Goal: Task Accomplishment & Management: Use online tool/utility

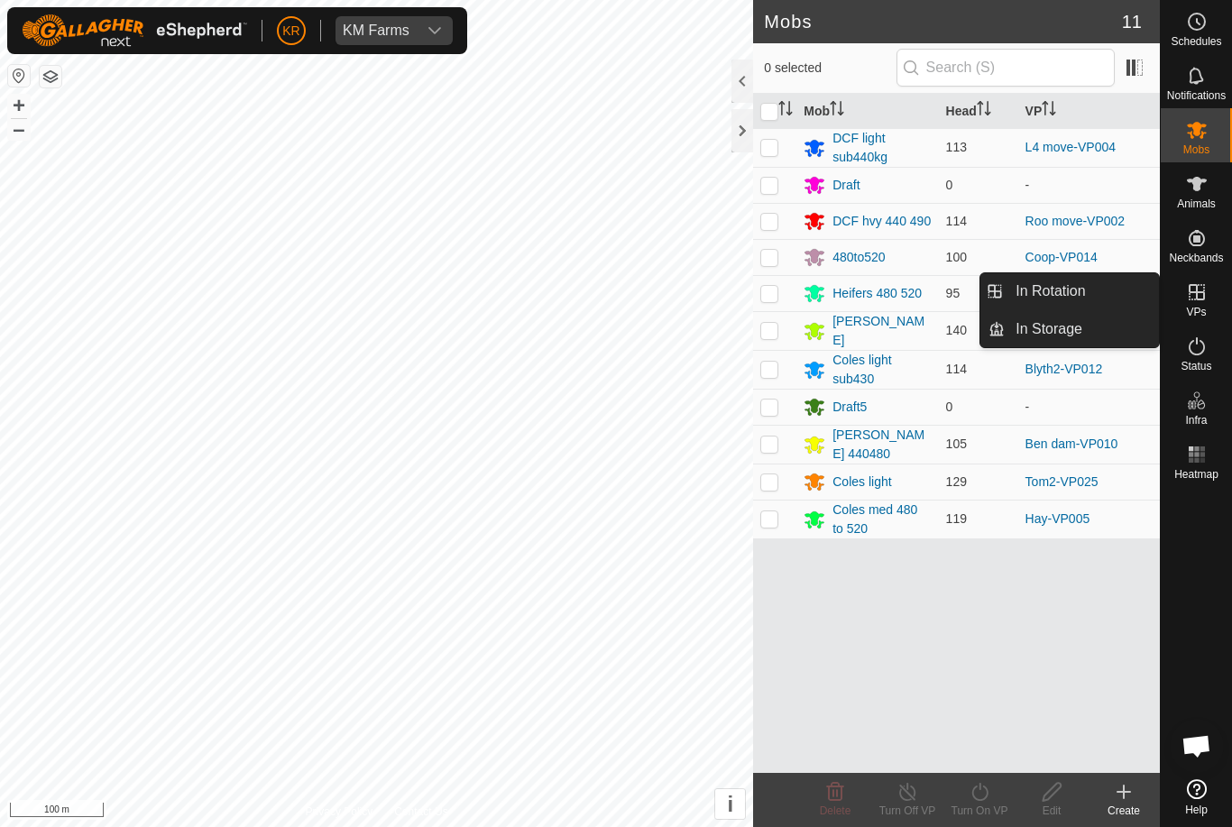
click at [1121, 294] on link "In Rotation" at bounding box center [1081, 291] width 154 height 36
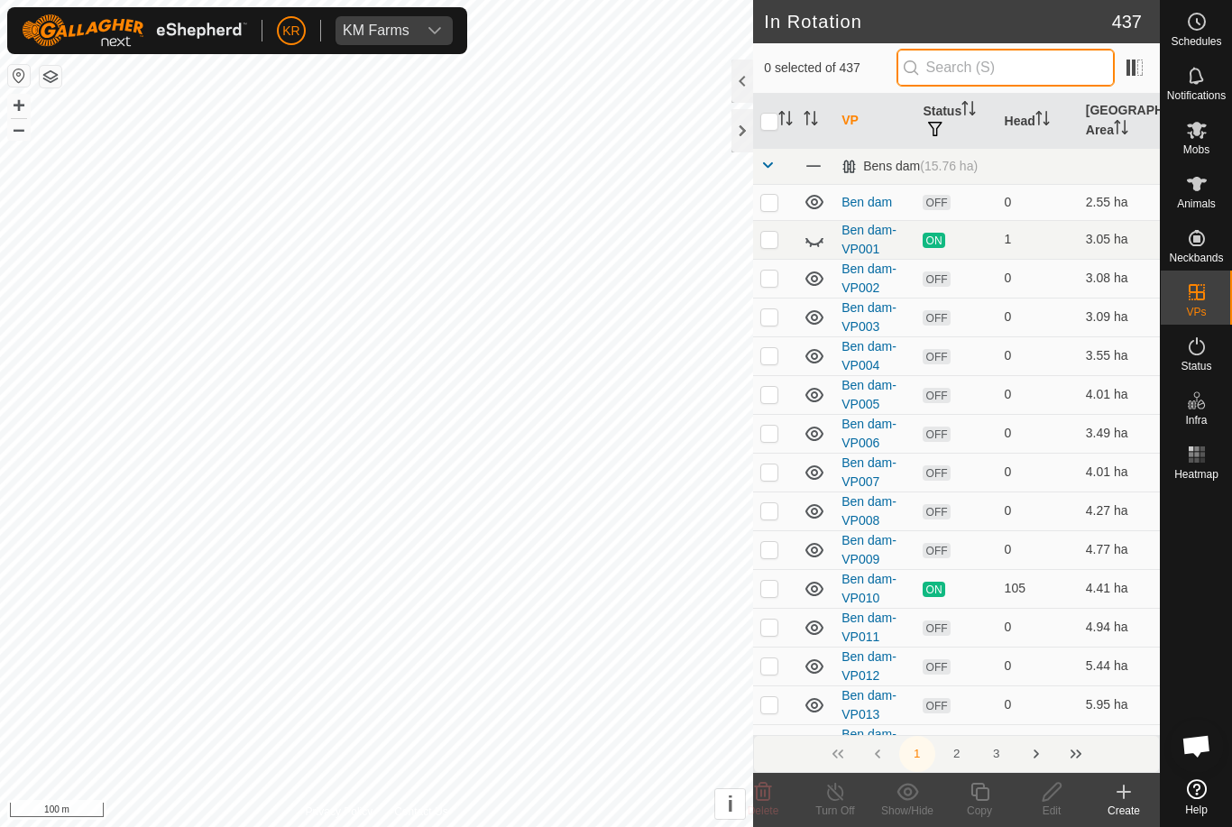
click at [1100, 60] on input "text" at bounding box center [1005, 68] width 218 height 38
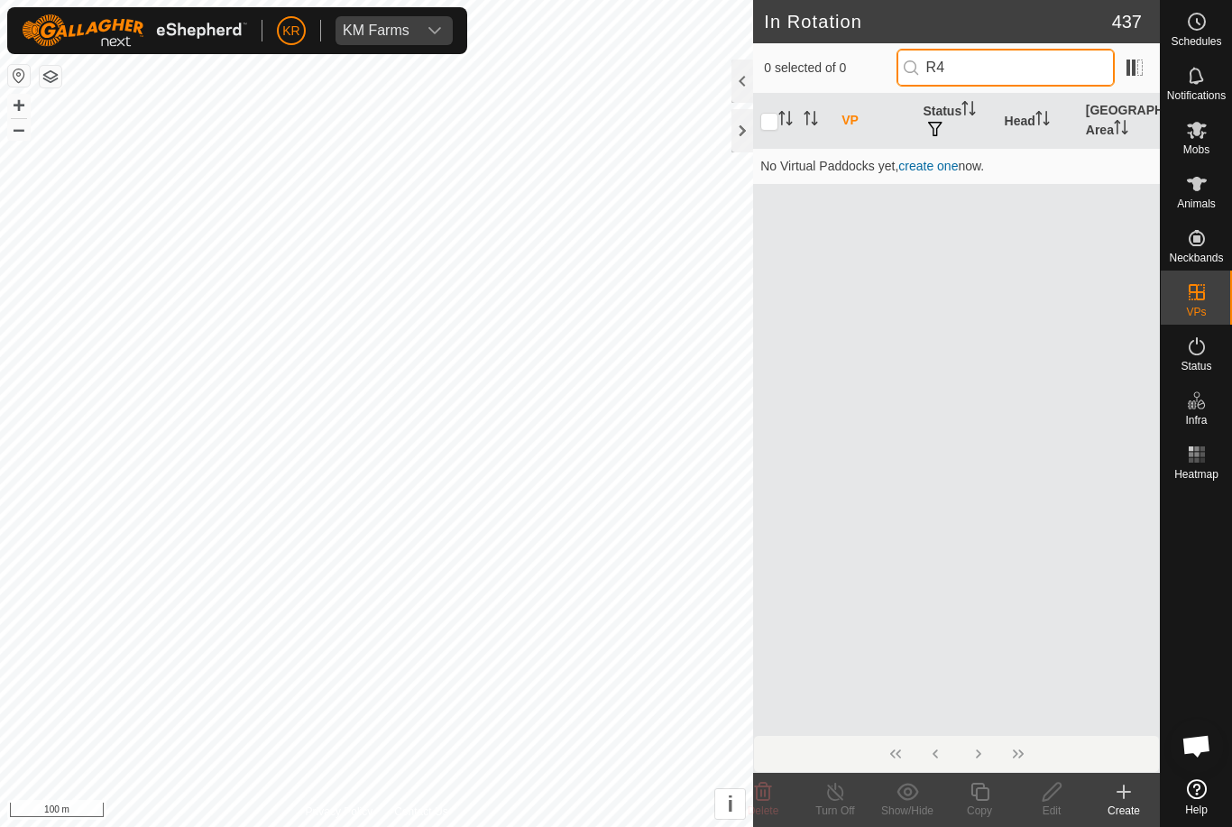
type input "R"
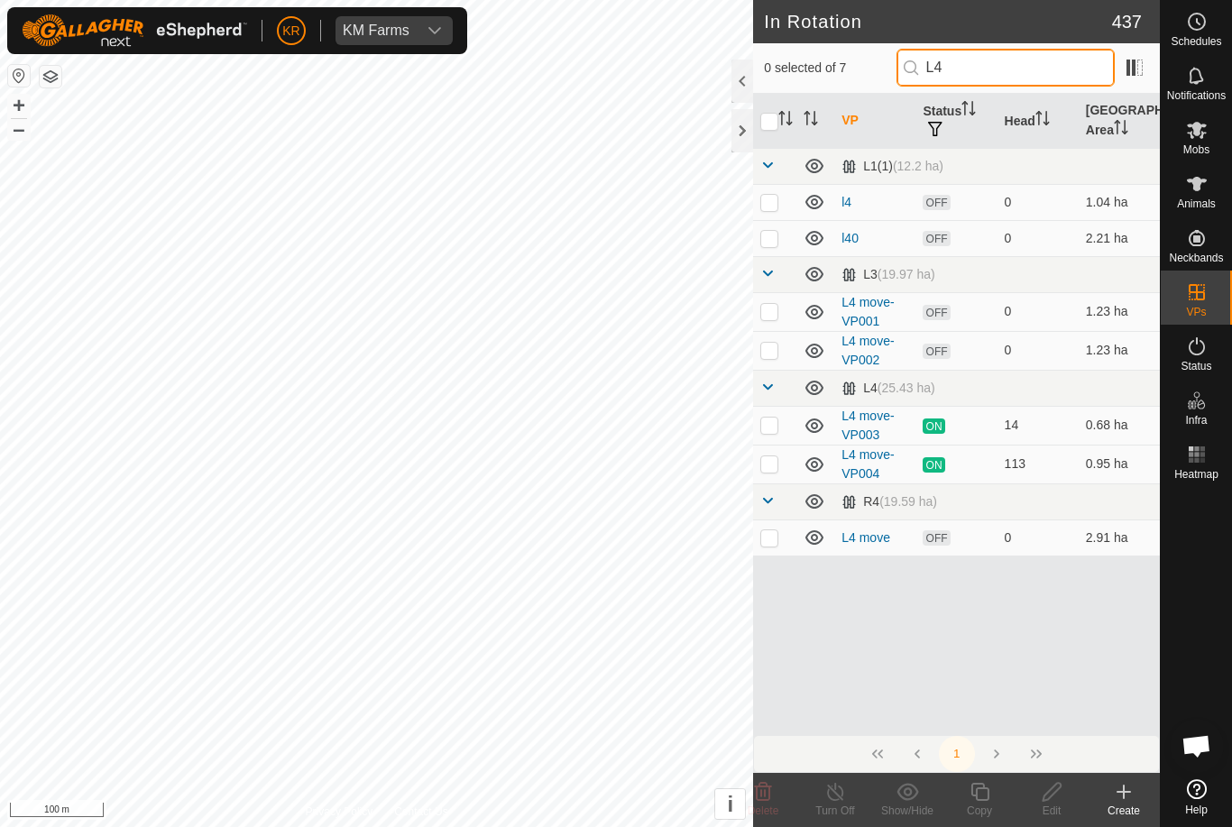
type input "L4"
click at [763, 464] on p-checkbox at bounding box center [769, 463] width 18 height 14
checkbox input "true"
click at [971, 799] on icon at bounding box center [979, 792] width 23 height 22
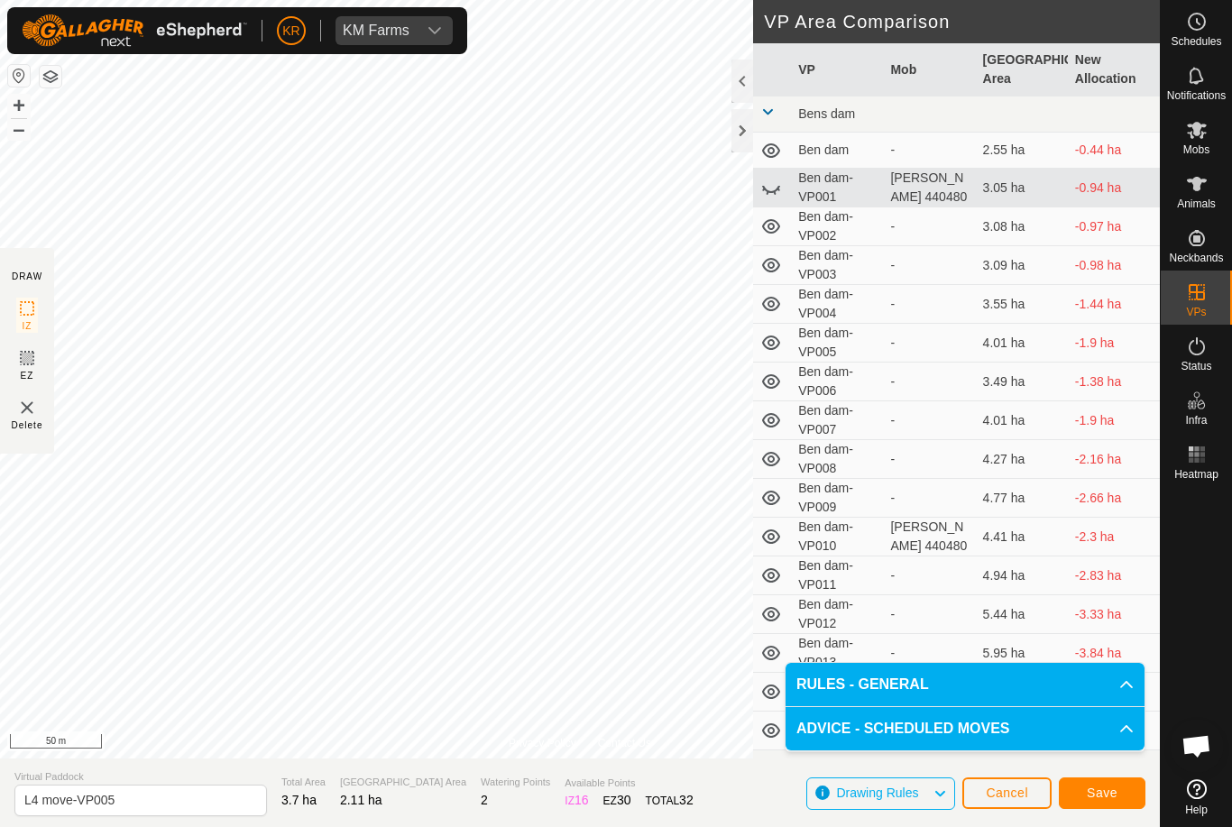
click at [1103, 777] on button "Save" at bounding box center [1101, 793] width 87 height 32
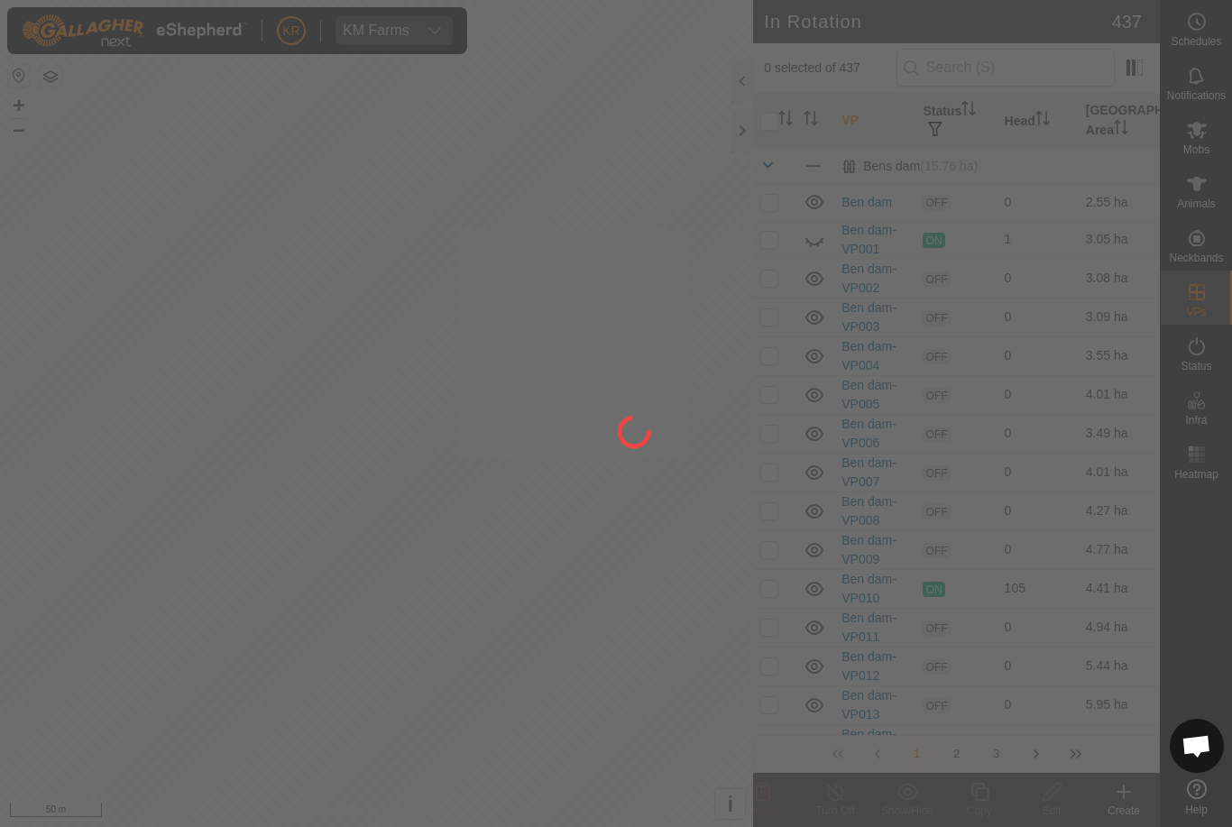
click at [817, 244] on div at bounding box center [616, 413] width 1232 height 827
click at [825, 224] on div at bounding box center [616, 413] width 1232 height 827
click at [810, 230] on div at bounding box center [616, 413] width 1232 height 827
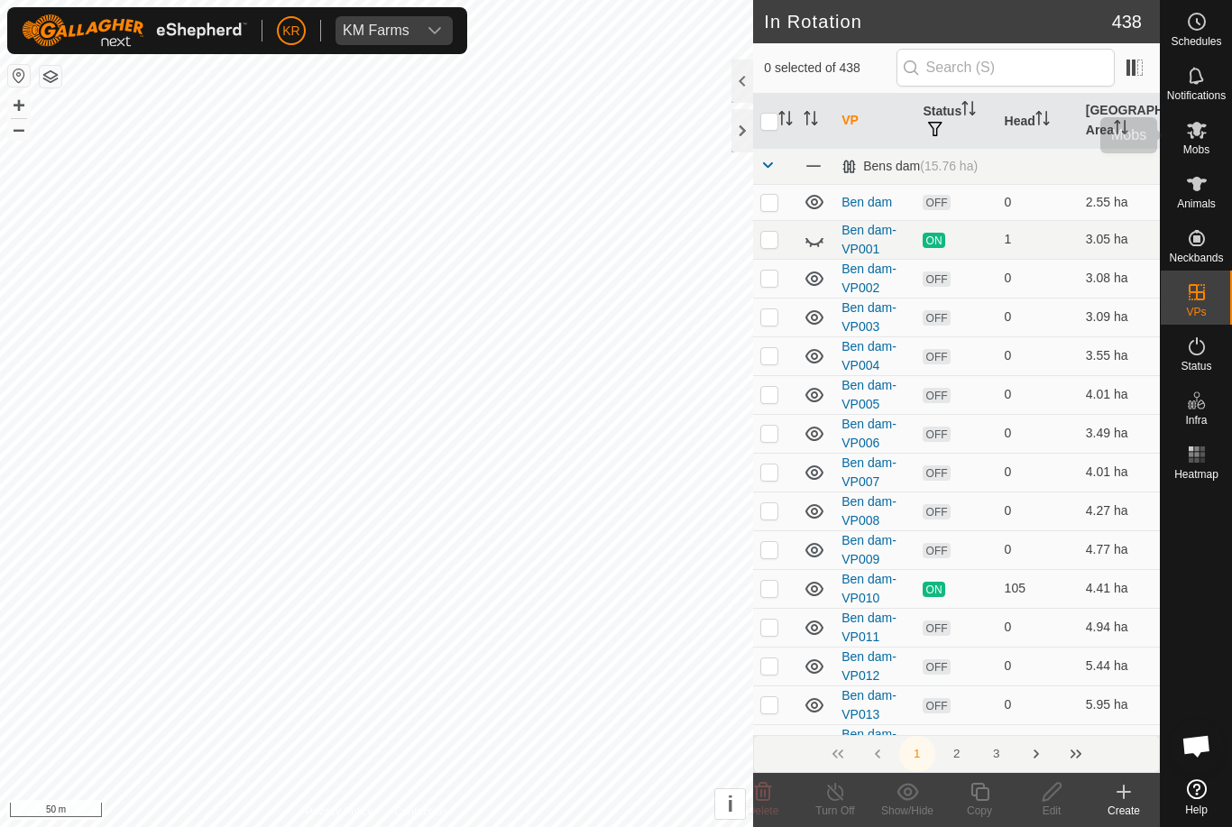
click at [1203, 134] on icon at bounding box center [1196, 130] width 20 height 17
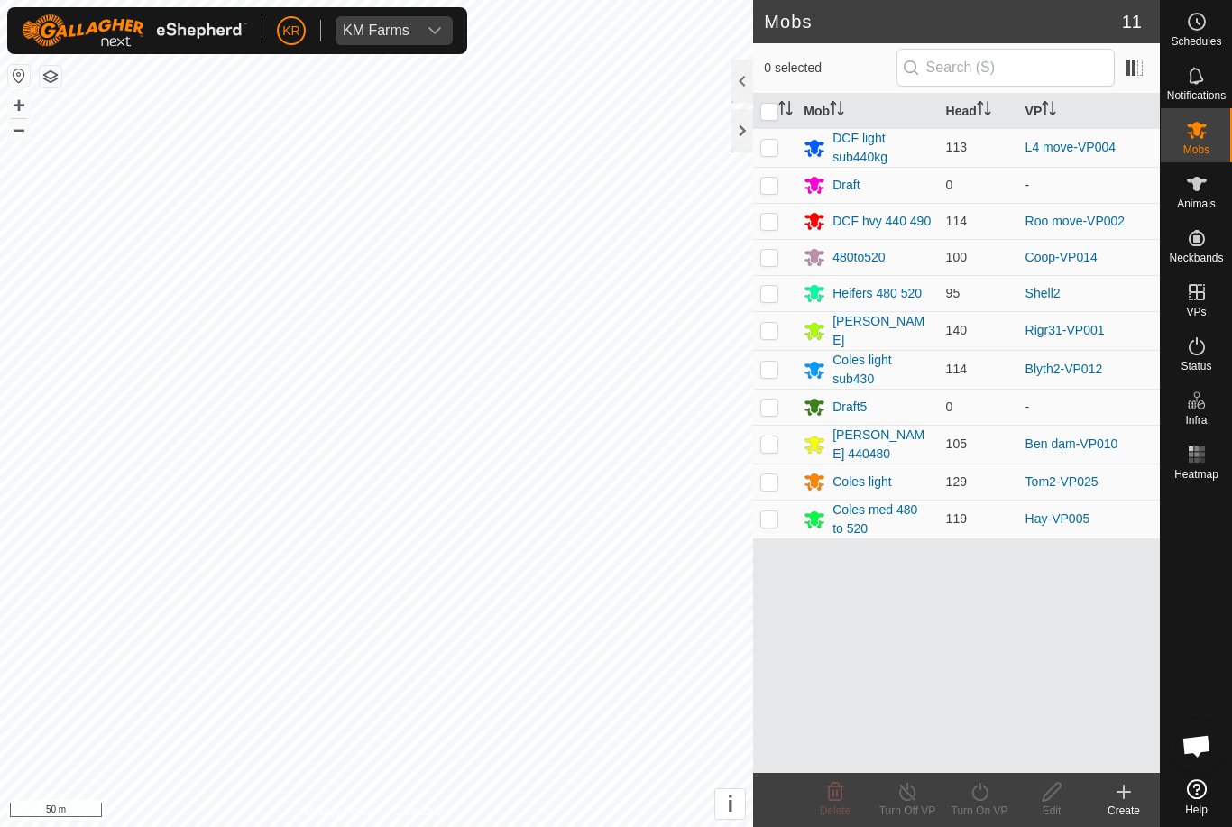
click at [774, 142] on p-checkbox at bounding box center [769, 147] width 18 height 14
checkbox input "true"
click at [986, 789] on icon at bounding box center [979, 792] width 16 height 18
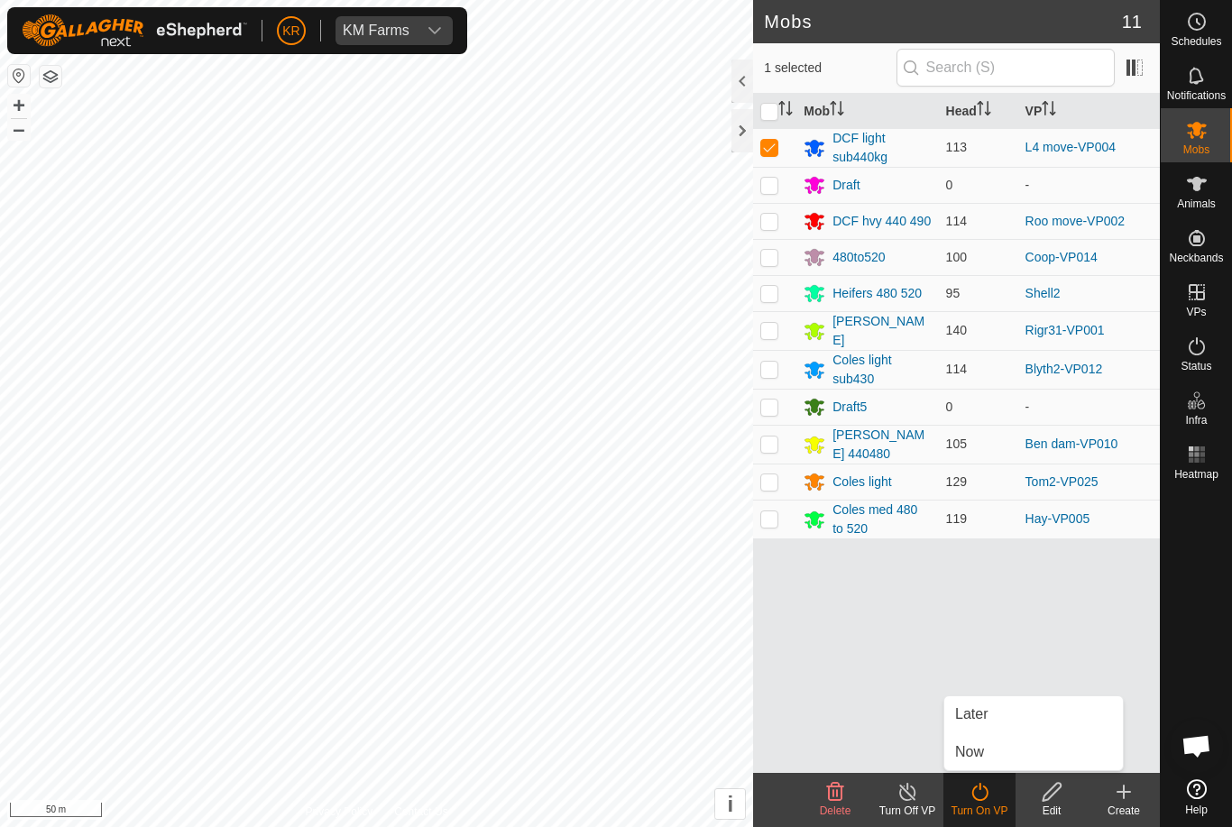
click at [997, 756] on link "Now" at bounding box center [1033, 752] width 179 height 36
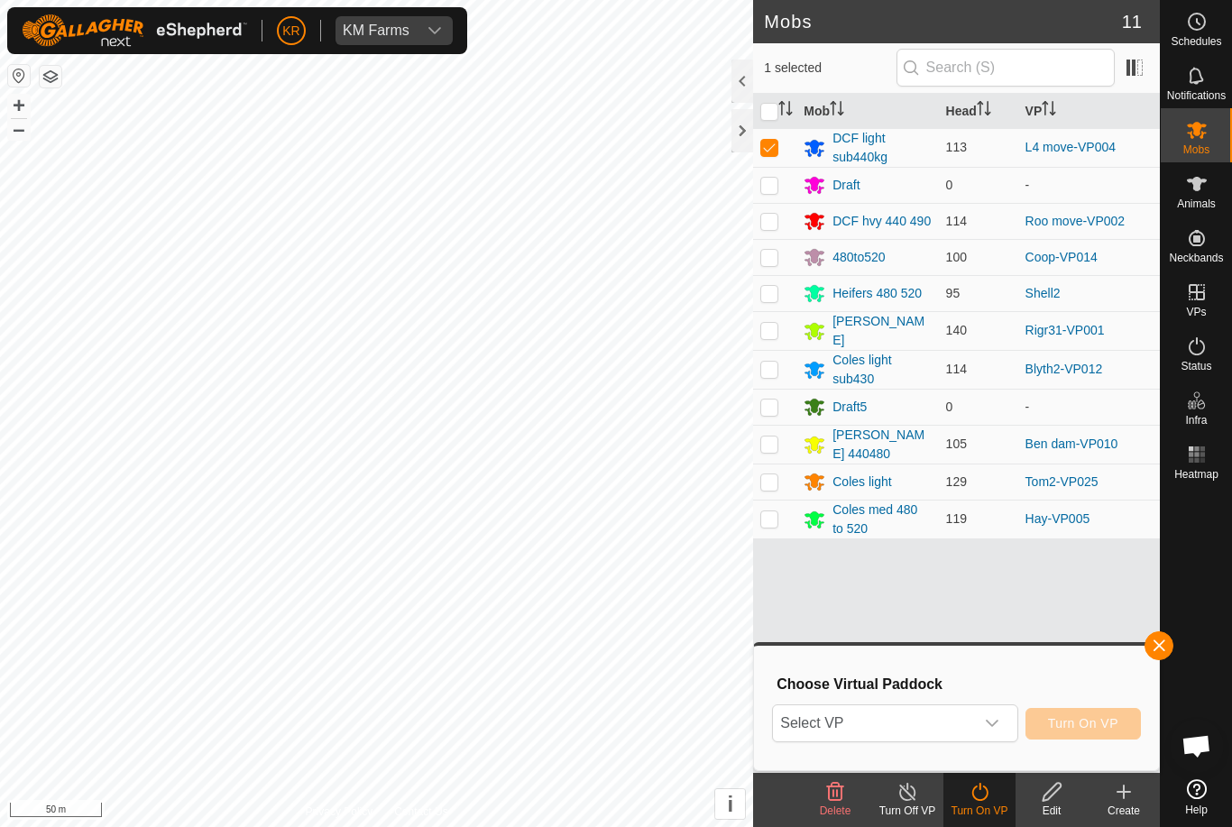
click at [971, 737] on span "Select VP" at bounding box center [873, 723] width 200 height 36
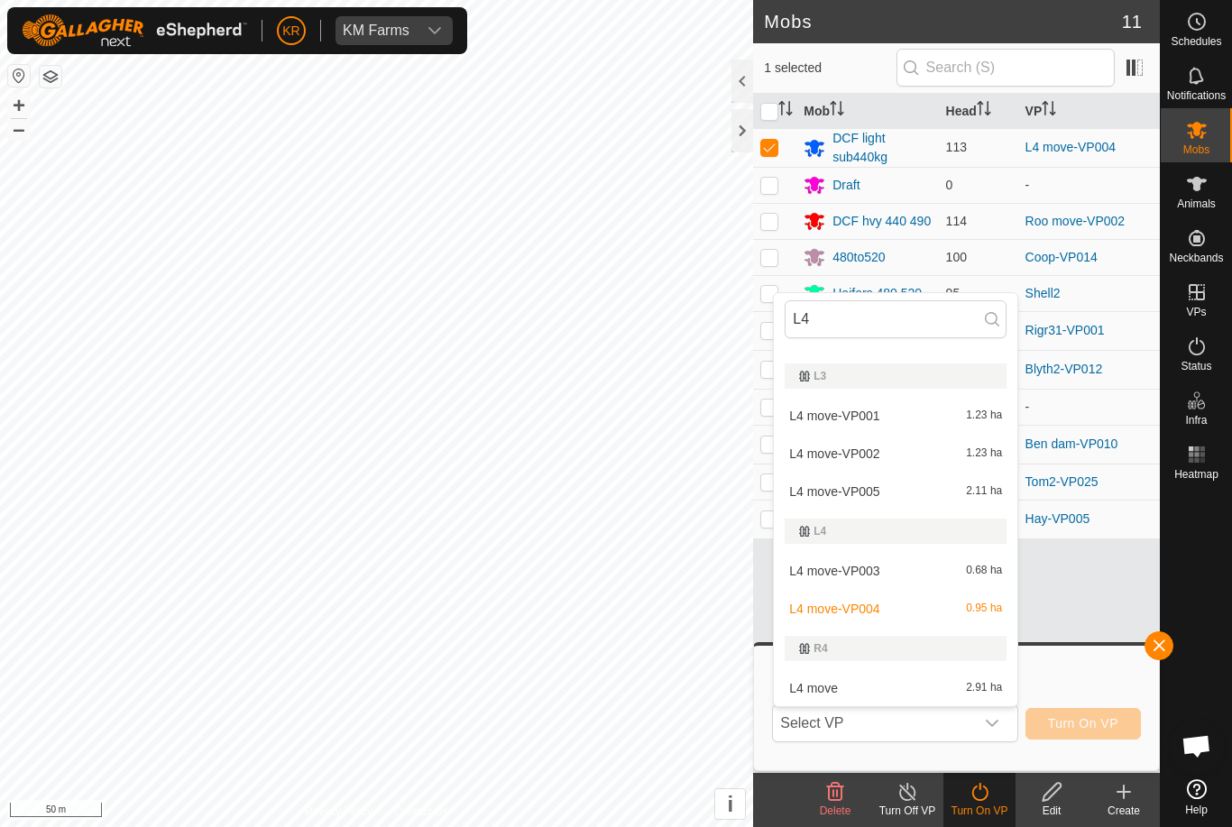
scroll to position [106, 0]
type input "L4"
click at [882, 483] on div "L4 move-VP005 2.11 ha" at bounding box center [895, 492] width 222 height 22
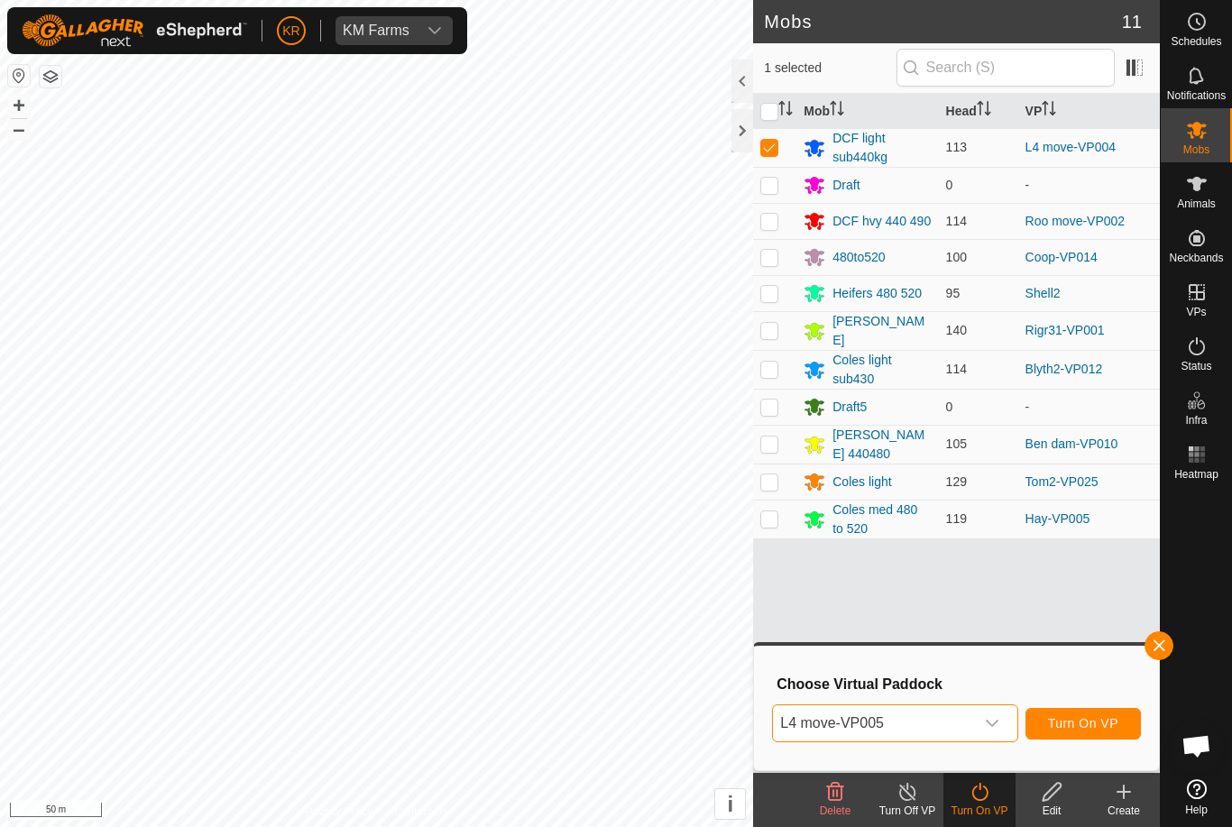
click at [1092, 724] on span "Turn On VP" at bounding box center [1083, 723] width 70 height 14
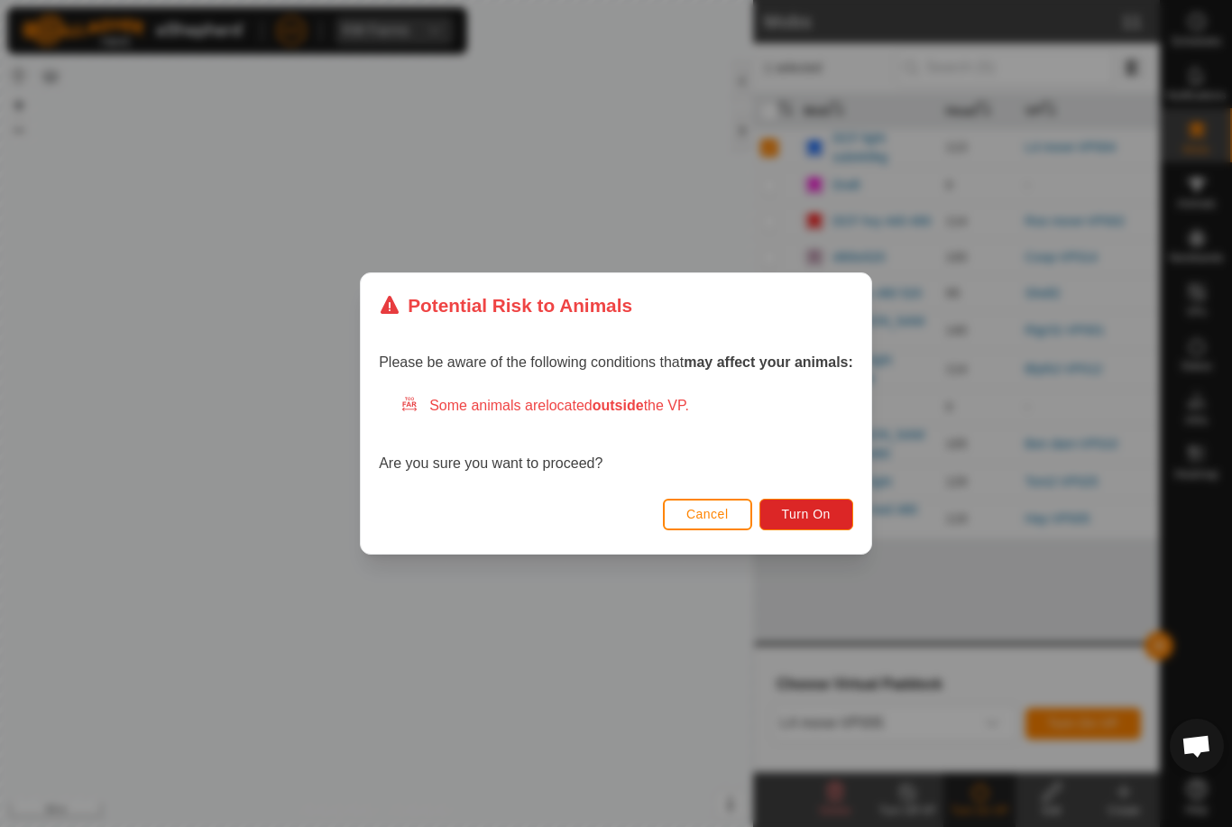
click at [813, 515] on span "Turn On" at bounding box center [806, 514] width 49 height 14
